Goal: Download file/media

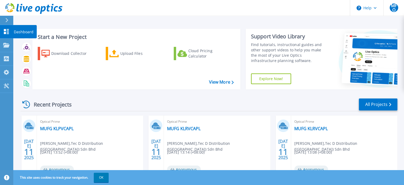
click at [6, 32] on icon at bounding box center [6, 31] width 6 height 5
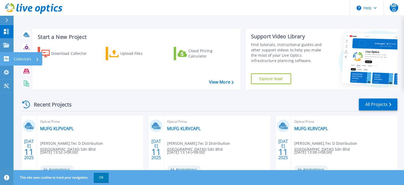
click at [6, 61] on icon at bounding box center [6, 58] width 5 height 5
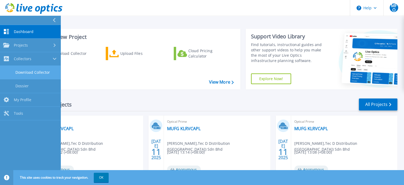
click at [33, 71] on link "Download Collector" at bounding box center [30, 73] width 61 height 14
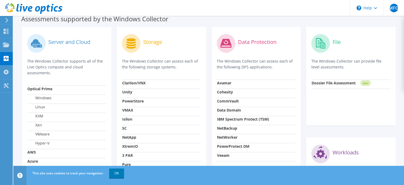
scroll to position [155, 0]
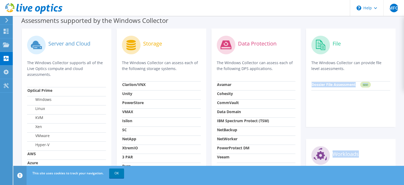
drag, startPoint x: 403, startPoint y: 94, endPoint x: 402, endPoint y: 138, distance: 44.6
click at [402, 138] on section "Download Collector Windows Linux Download Windows Collector Download via direct…" at bounding box center [208, 62] width 391 height 403
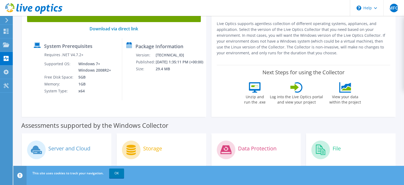
scroll to position [0, 0]
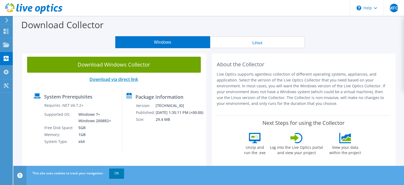
click at [114, 82] on link "Download via direct link" at bounding box center [113, 79] width 49 height 6
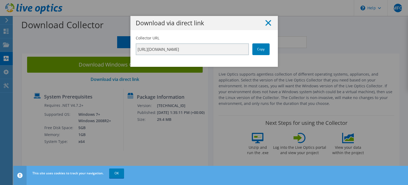
click at [267, 24] on line at bounding box center [268, 22] width 5 height 5
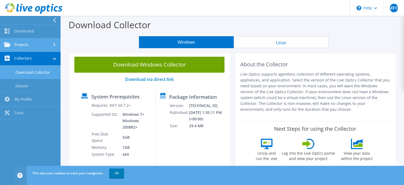
click at [28, 48] on link "Projects" at bounding box center [30, 45] width 61 height 14
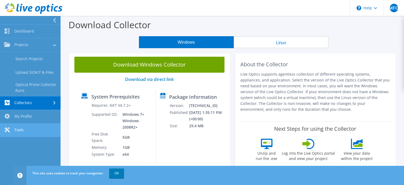
click at [25, 125] on link "Tools" at bounding box center [30, 130] width 61 height 14
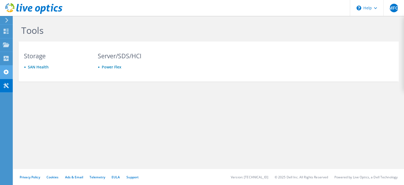
click at [5, 71] on use at bounding box center [5, 71] width 5 height 5
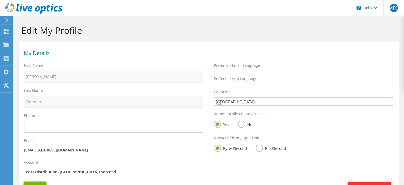
select select "152"
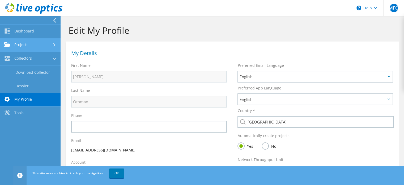
click at [23, 41] on link "Projects" at bounding box center [30, 45] width 61 height 14
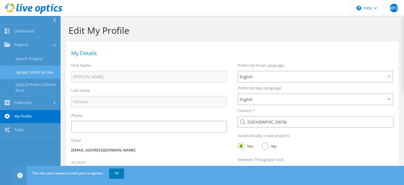
click at [44, 71] on link "Upload SIOKIT & Files" at bounding box center [30, 72] width 61 height 14
